Goal: Transaction & Acquisition: Purchase product/service

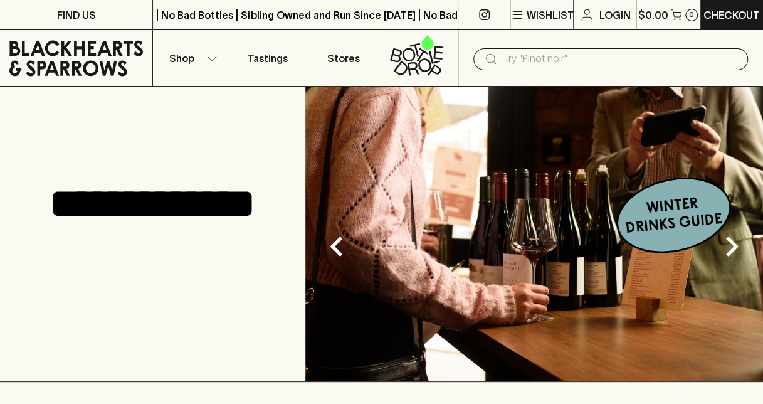
click at [532, 61] on input "text" at bounding box center [620, 59] width 234 height 20
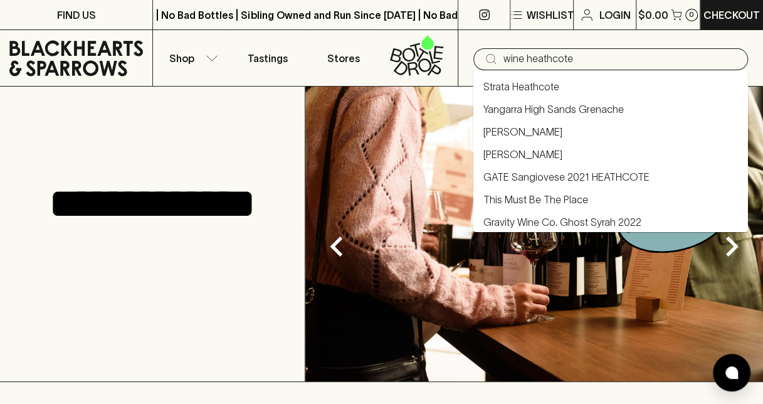
type input "wine heathcote"
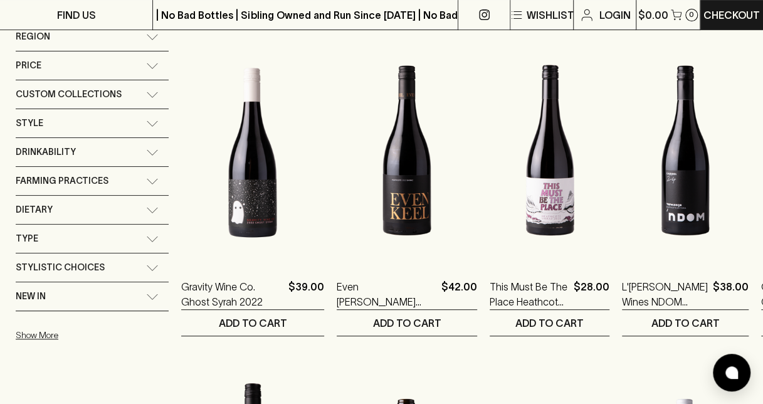
scroll to position [213, 0]
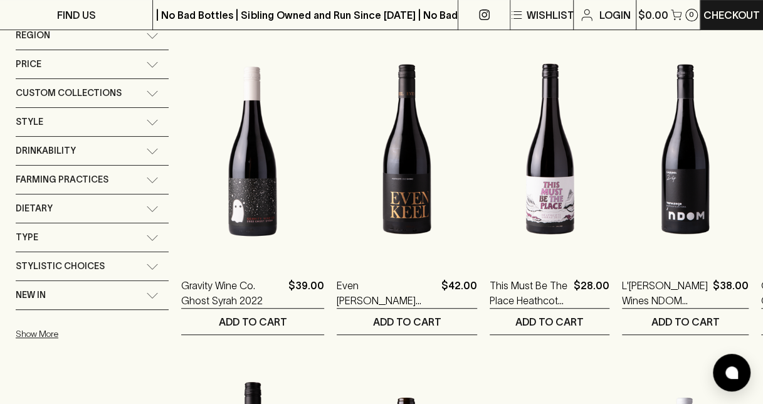
click at [232, 202] on img at bounding box center [252, 148] width 143 height 219
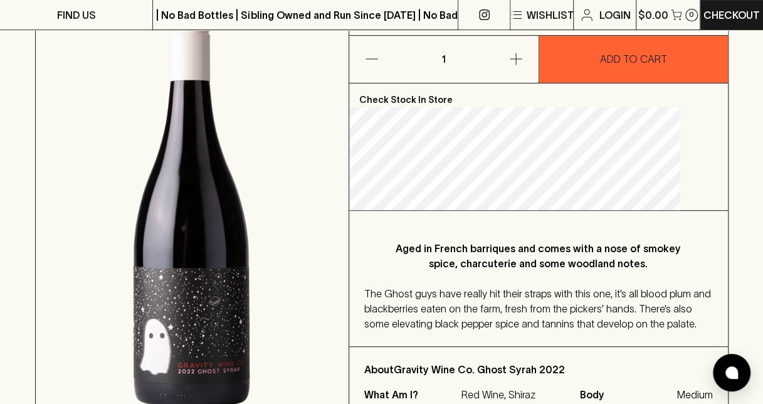
scroll to position [193, 0]
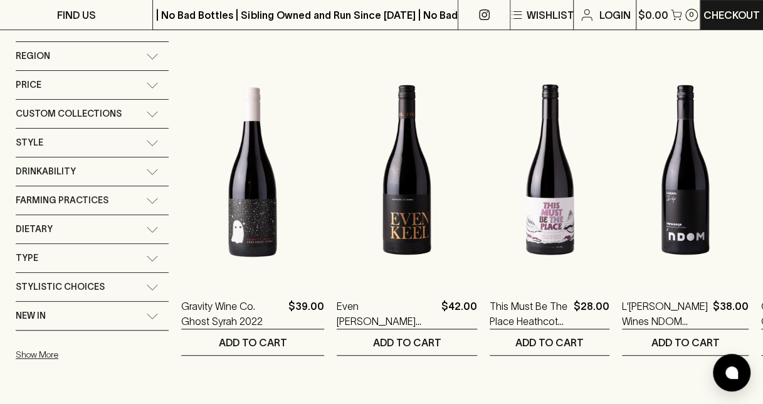
scroll to position [202, 0]
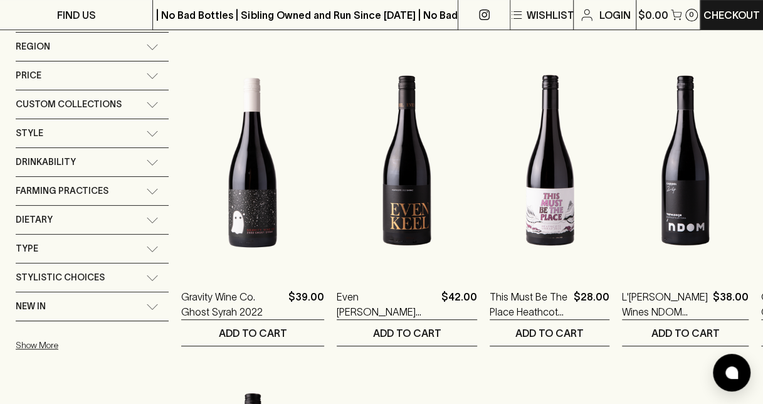
click at [490, 212] on img at bounding box center [550, 160] width 120 height 219
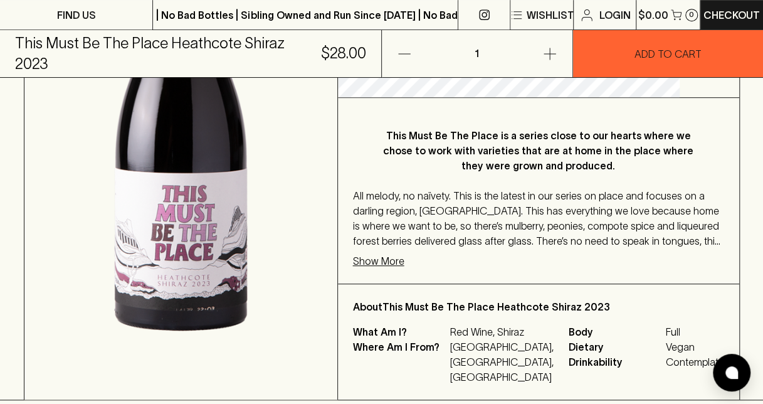
scroll to position [331, 0]
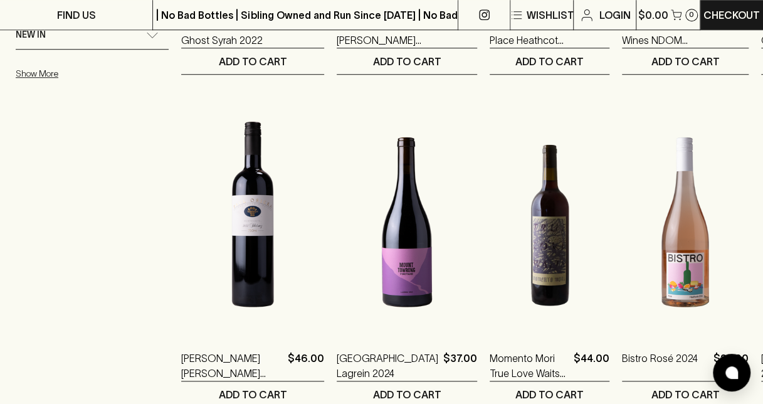
scroll to position [474, 0]
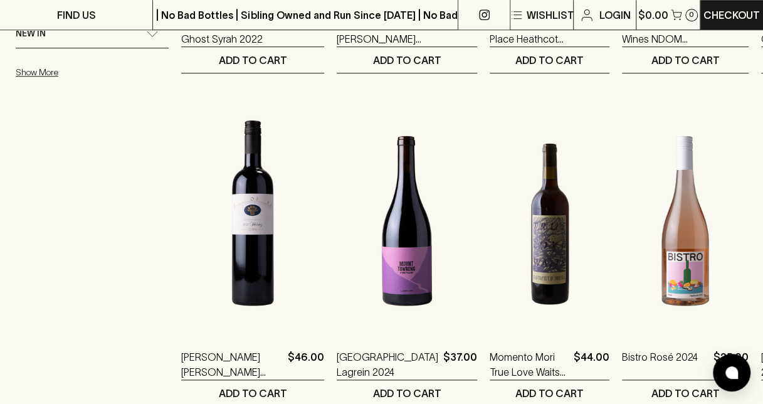
click at [490, 251] on img at bounding box center [550, 220] width 120 height 219
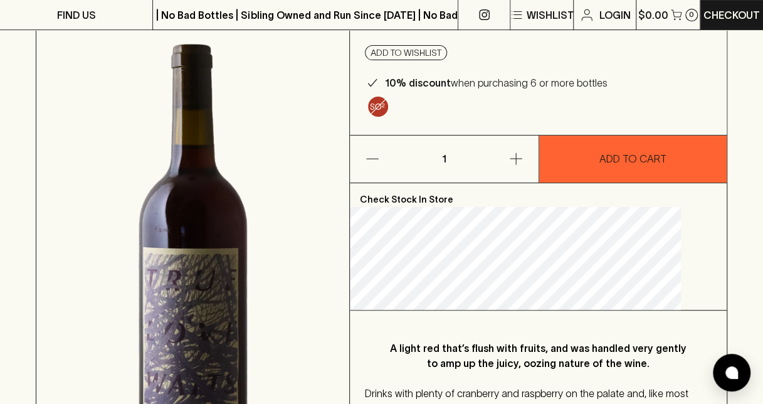
scroll to position [173, 0]
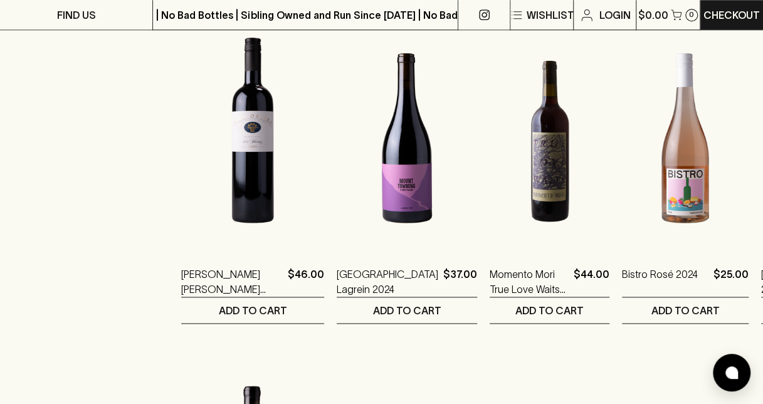
scroll to position [552, 0]
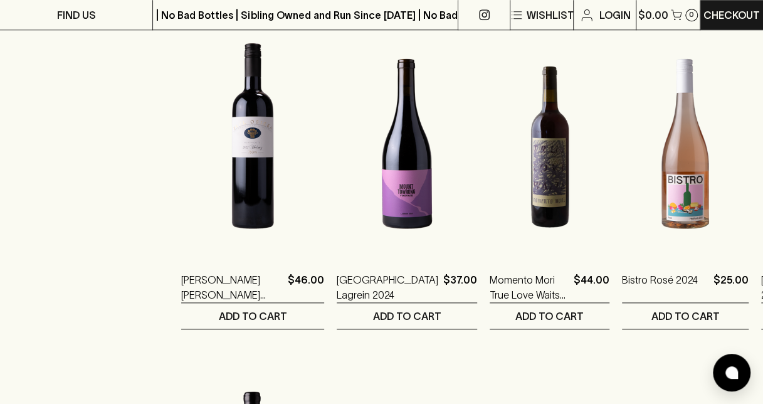
click at [490, 212] on img at bounding box center [550, 143] width 120 height 219
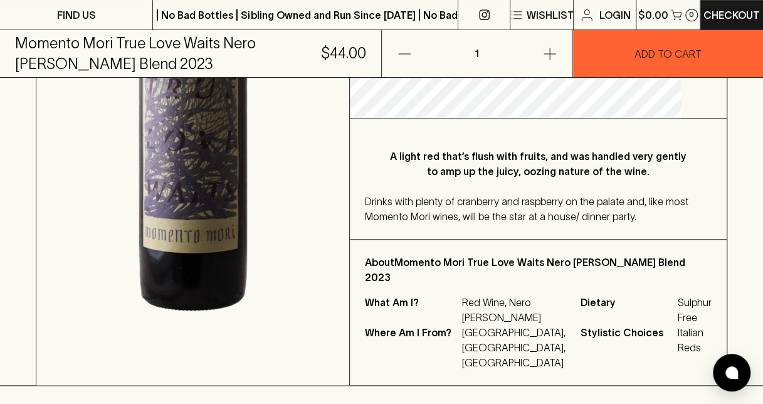
scroll to position [367, 0]
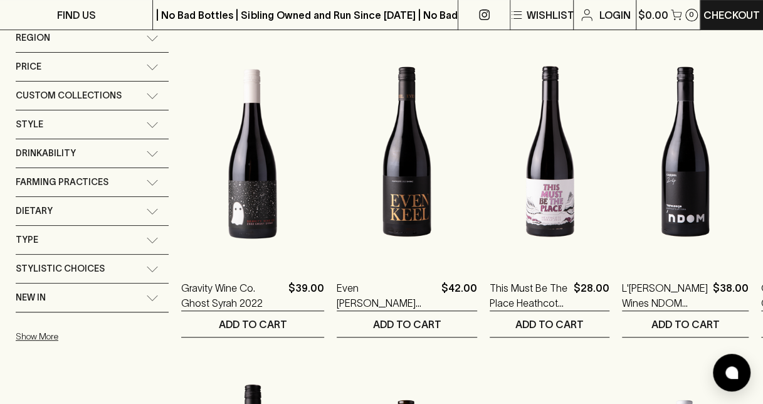
scroll to position [217, 0]
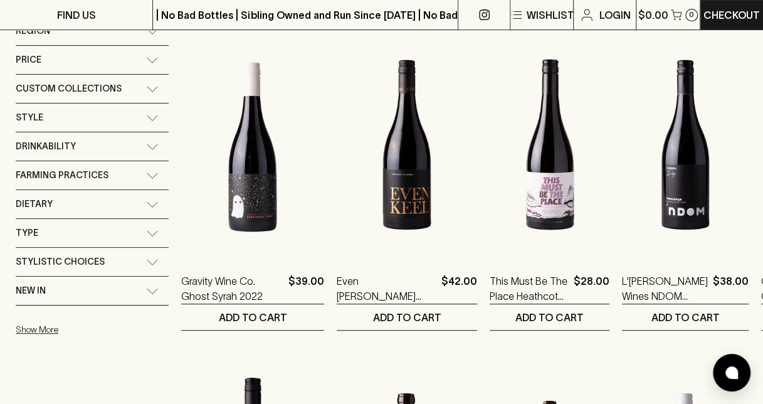
click at [370, 192] on img at bounding box center [407, 144] width 140 height 219
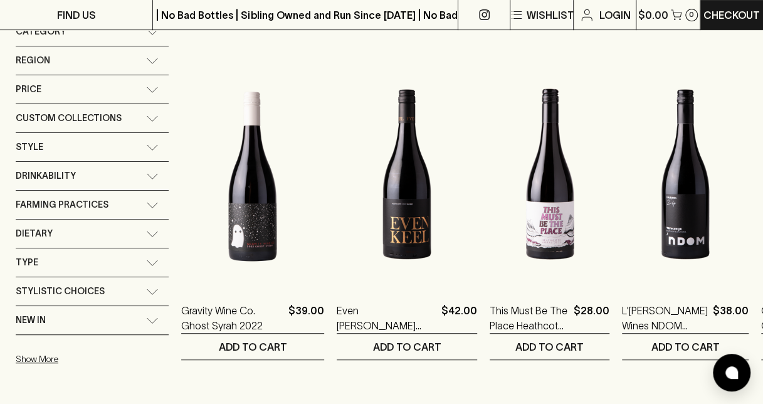
scroll to position [187, 0]
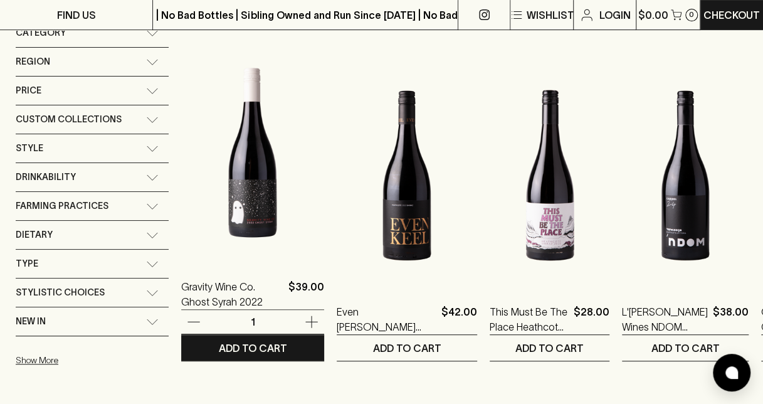
click at [252, 234] on img at bounding box center [252, 150] width 143 height 219
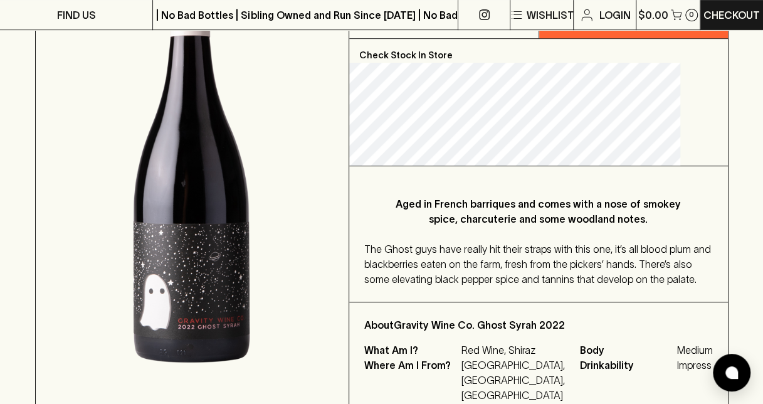
scroll to position [246, 0]
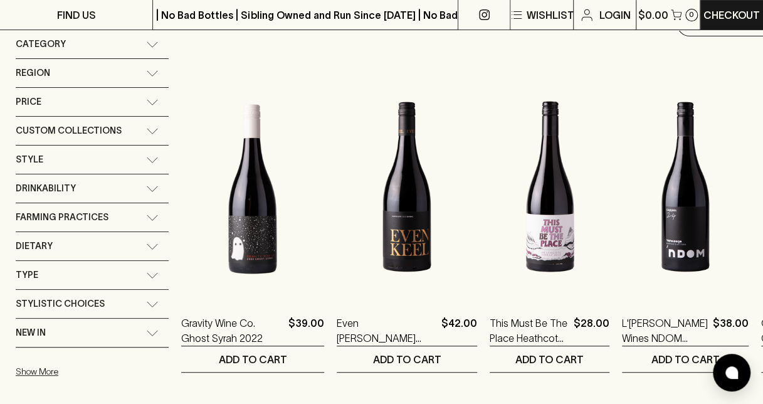
scroll to position [191, 0]
